Goal: Transaction & Acquisition: Purchase product/service

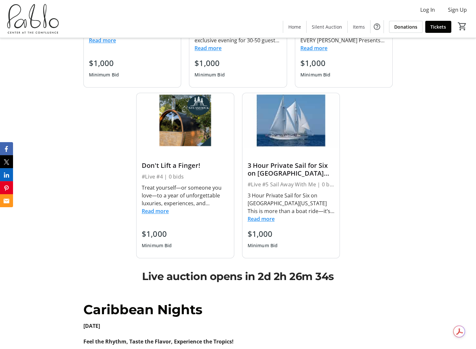
scroll to position [456, 0]
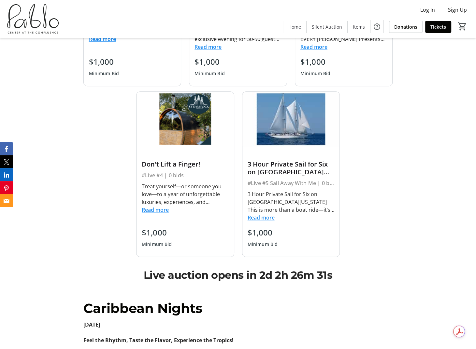
click at [165, 214] on div "Treat yourself—or someone you love—to a year of unforgettable luxuries, experie…" at bounding box center [185, 202] width 87 height 42
click at [165, 209] on button "Read more" at bounding box center [155, 210] width 27 height 8
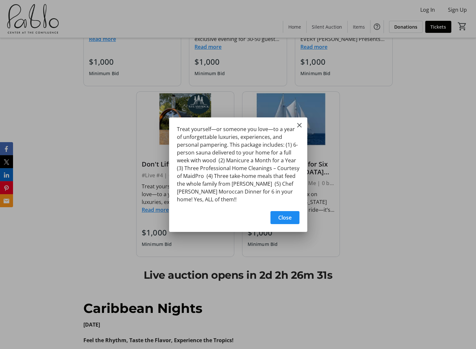
scroll to position [0, 0]
drag, startPoint x: 228, startPoint y: 198, endPoint x: 174, endPoint y: 125, distance: 90.8
click at [174, 125] on div "Treat yourself—or someone you love—to a year of unforgettable luxuries, experie…" at bounding box center [238, 163] width 138 height 90
copy div "Treat yourself—or someone you love—to a year of unforgettable luxuries, experie…"
click at [295, 217] on span "button" at bounding box center [284, 218] width 29 height 16
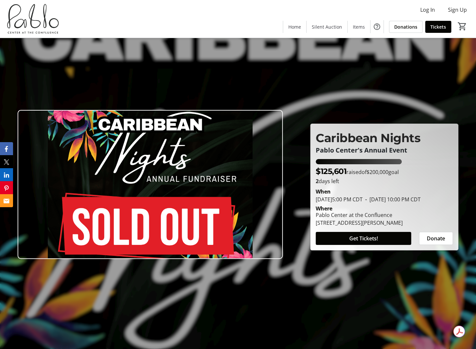
scroll to position [456, 0]
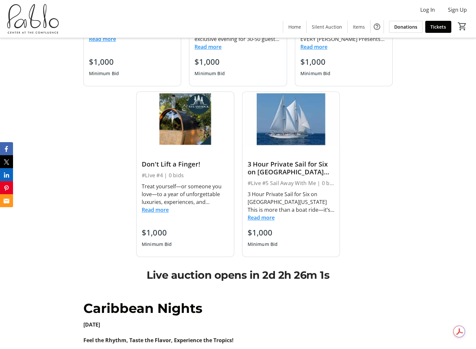
click at [154, 211] on button "Read more" at bounding box center [155, 210] width 27 height 8
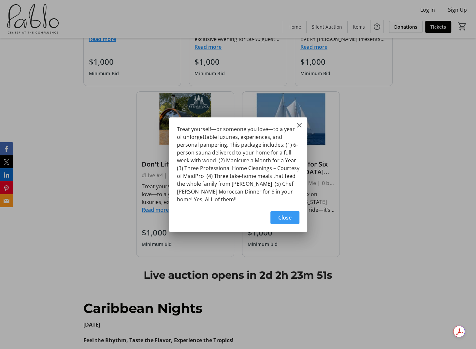
click at [277, 217] on span "button" at bounding box center [284, 218] width 29 height 16
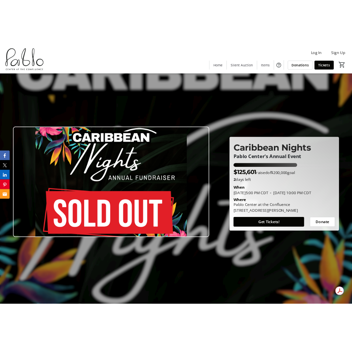
scroll to position [456, 0]
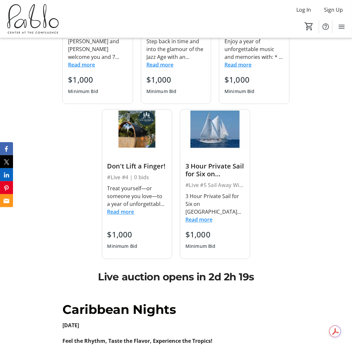
click at [208, 222] on button "Read more" at bounding box center [199, 220] width 27 height 8
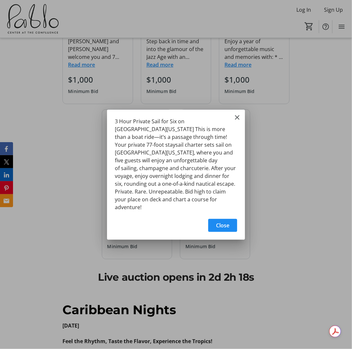
scroll to position [0, 0]
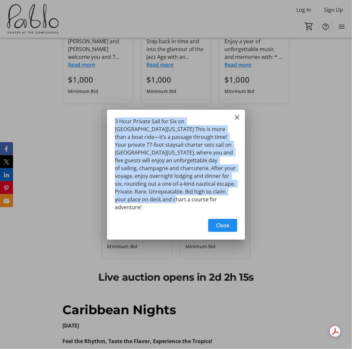
drag, startPoint x: 216, startPoint y: 199, endPoint x: 116, endPoint y: 126, distance: 124.0
click at [116, 126] on div "3 Hour Private Sail for Six on Lake Michigan This is more than a boat ride—it’s…" at bounding box center [176, 163] width 138 height 106
copy div "3 Hour Private Sail for Six on Lake Michigan This is more than a boat ride—it’s…"
click at [236, 121] on mat-icon "Close" at bounding box center [238, 118] width 8 height 8
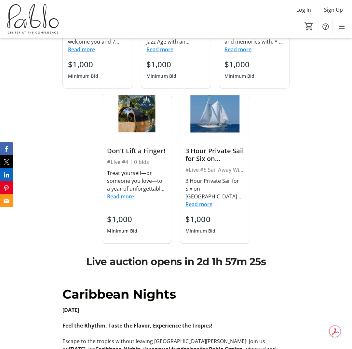
scroll to position [489, 0]
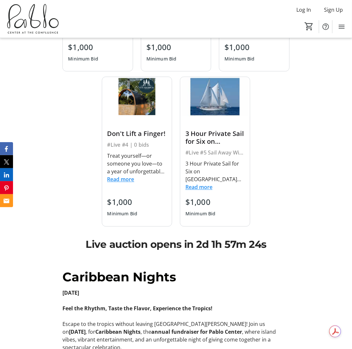
click at [201, 187] on button "Read more" at bounding box center [199, 188] width 27 height 8
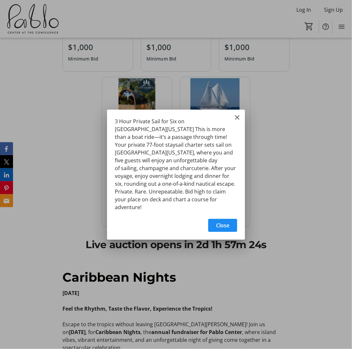
scroll to position [0, 0]
click at [231, 218] on span "button" at bounding box center [222, 226] width 29 height 16
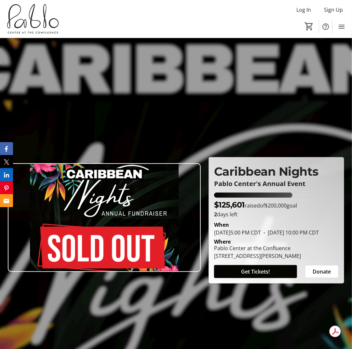
scroll to position [489, 0]
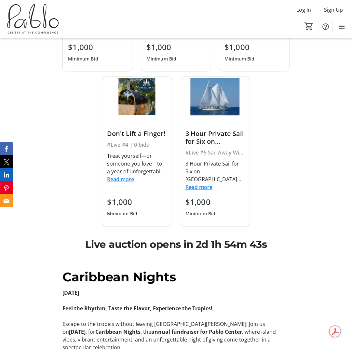
click at [293, 187] on div "Dinner at the Murty's #LIVE #1 | 0 bids Jennifer and Samir Murty welcome you an…" at bounding box center [176, 77] width 235 height 311
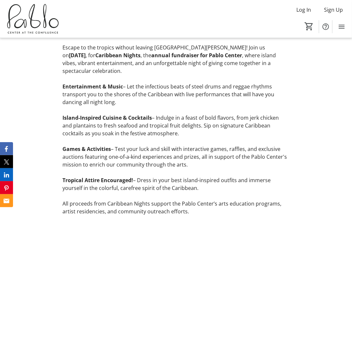
scroll to position [717, 0]
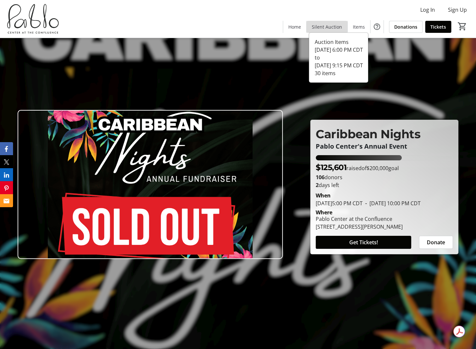
click at [332, 29] on span "Silent Auction" at bounding box center [327, 26] width 30 height 7
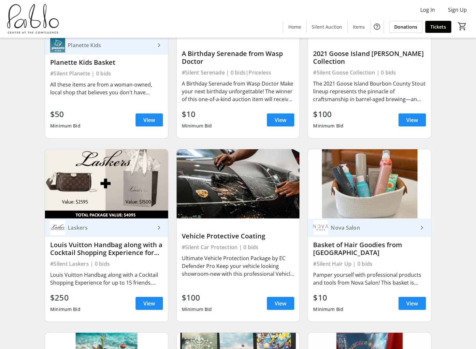
scroll to position [1211, 0]
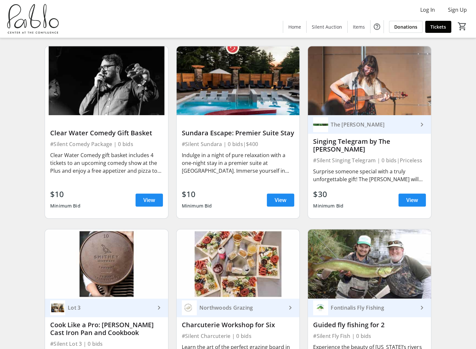
scroll to position [423, 0]
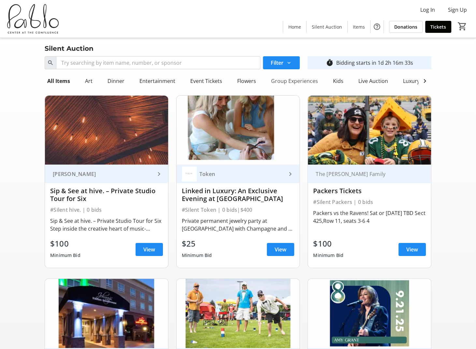
click at [300, 82] on div "Group Experiences" at bounding box center [294, 81] width 52 height 13
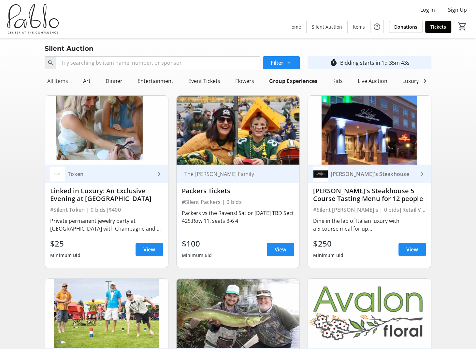
click at [57, 80] on div "All Items" at bounding box center [58, 81] width 26 height 13
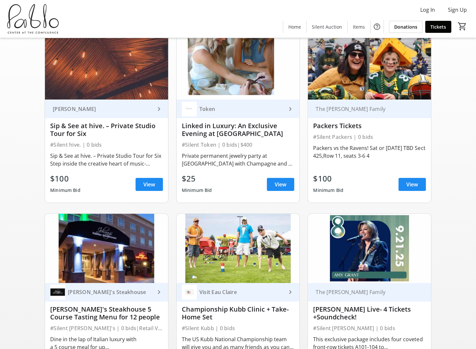
scroll to position [130, 0]
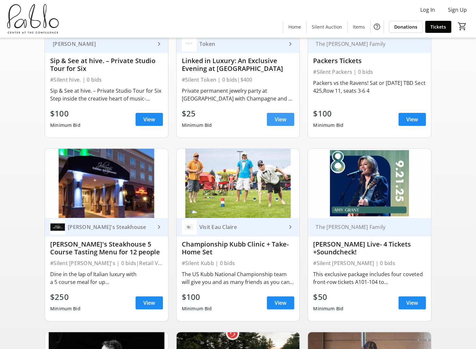
click at [283, 123] on span "View" at bounding box center [281, 120] width 12 height 8
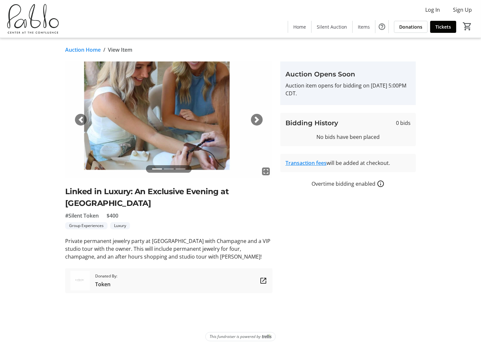
click at [80, 47] on link "Auction Home" at bounding box center [83, 50] width 36 height 8
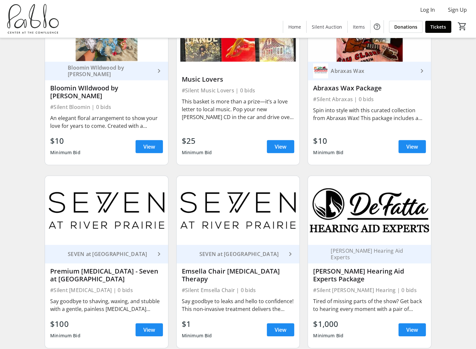
scroll to position [1569, 0]
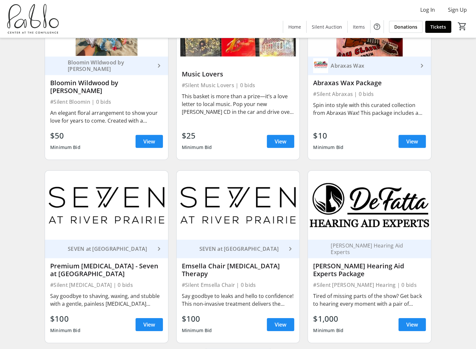
scroll to position [1569, 0]
